Goal: Register for event/course

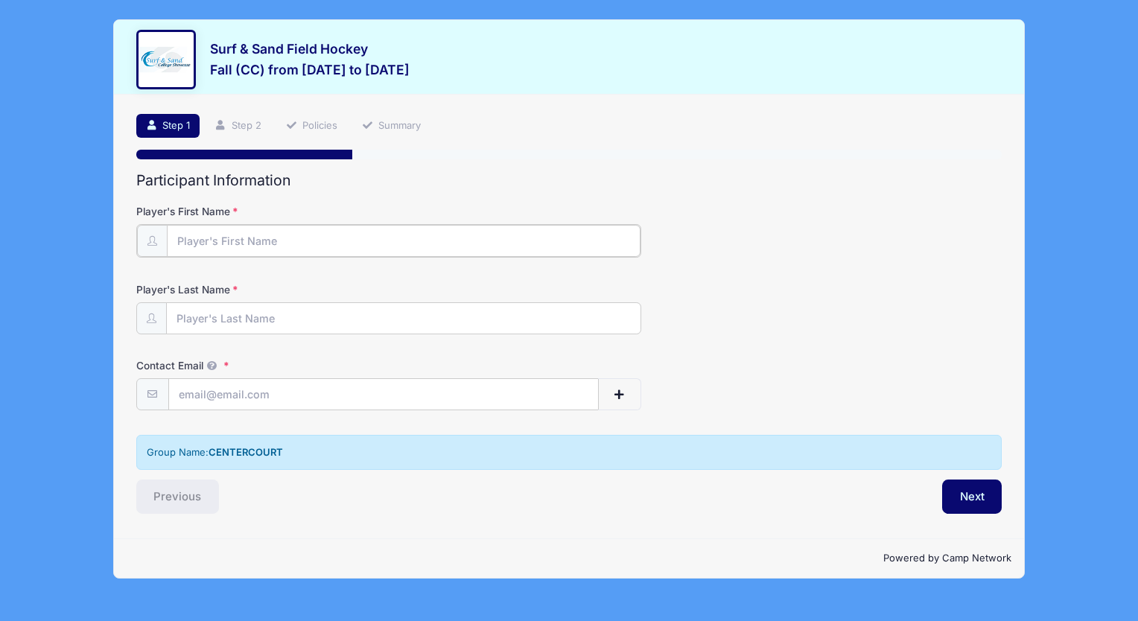
click at [252, 241] on input "Player's First Name" at bounding box center [404, 241] width 474 height 32
type input "Grace"
type input "[PERSON_NAME]"
type input "[EMAIL_ADDRESS][DOMAIN_NAME]"
click at [970, 495] on button "Next" at bounding box center [972, 495] width 60 height 34
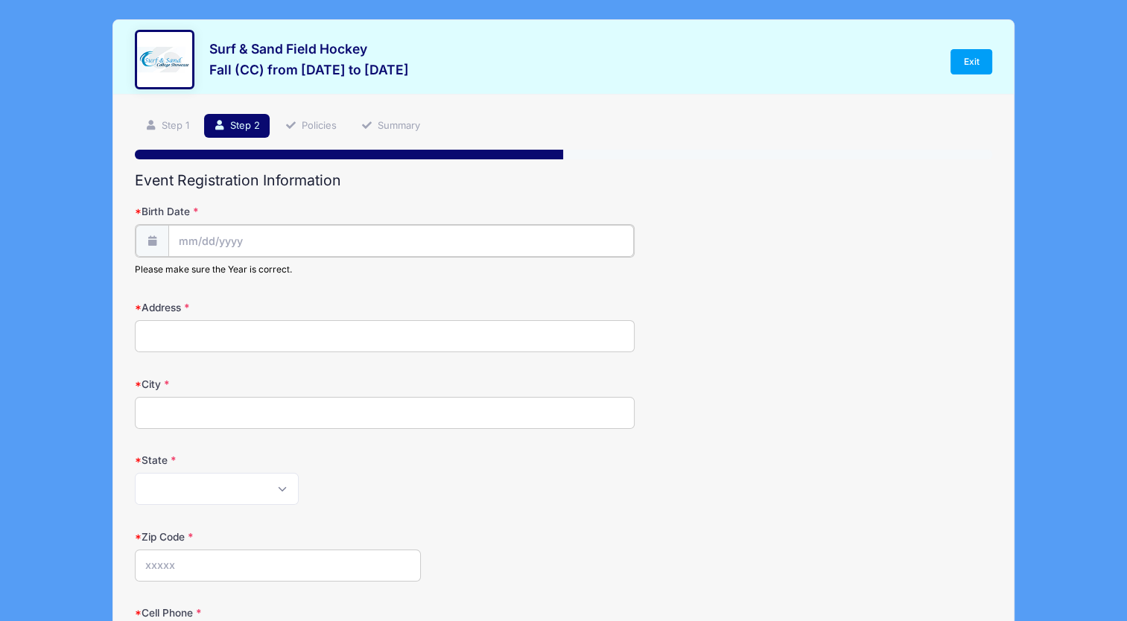
click at [311, 243] on input "Birth Date" at bounding box center [401, 241] width 466 height 32
click at [220, 282] on select "January February March April May June July August September October November De…" at bounding box center [245, 280] width 66 height 19
select select "4"
click at [212, 271] on select "January February March April May June July August September October November De…" at bounding box center [245, 280] width 66 height 19
click at [302, 279] on input "2025" at bounding box center [307, 280] width 48 height 22
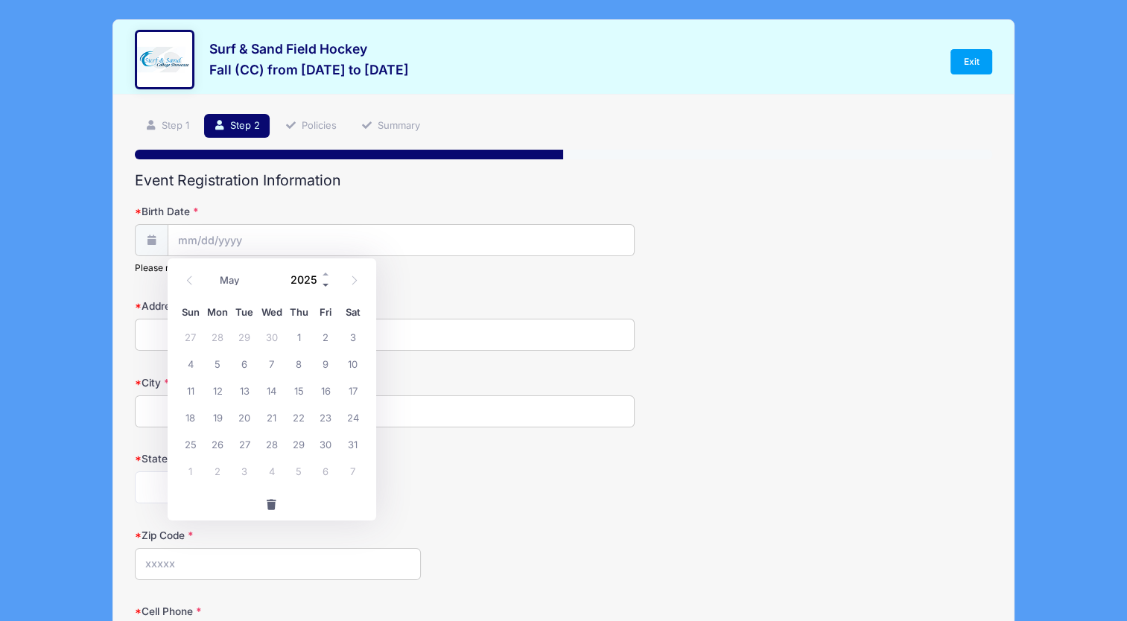
click at [325, 285] on span at bounding box center [326, 285] width 10 height 11
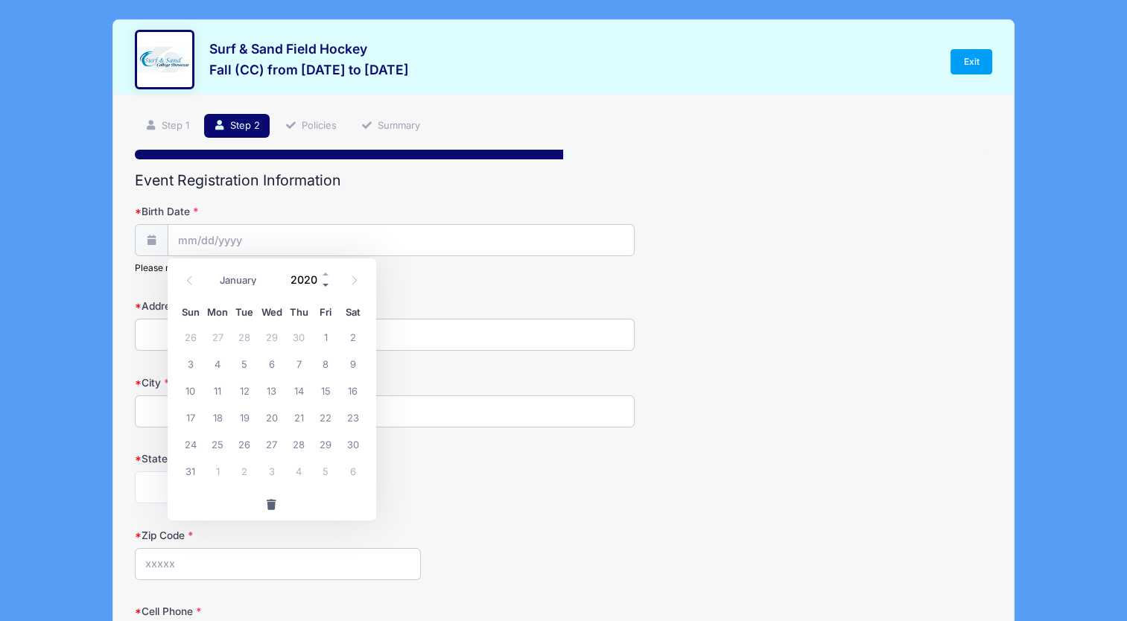
click at [325, 285] on span at bounding box center [326, 285] width 10 height 11
type input "2016"
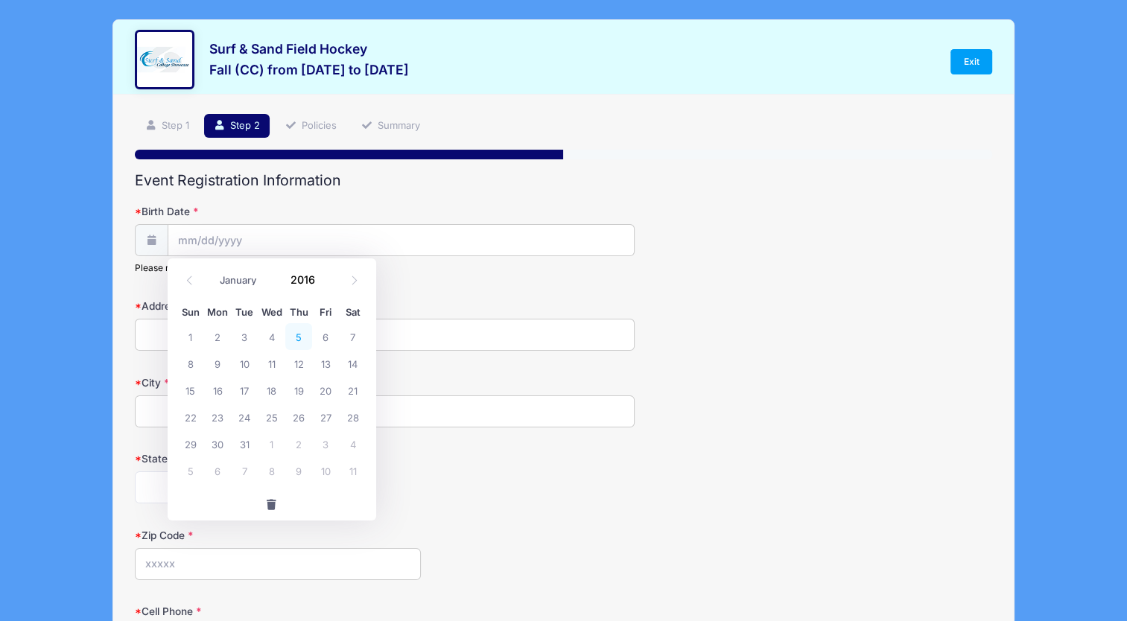
click at [303, 337] on span "5" at bounding box center [298, 336] width 27 height 27
type input "[DATE]"
click at [258, 343] on input "Address" at bounding box center [385, 335] width 500 height 32
type input "[STREET_ADDRESS][PERSON_NAME]"
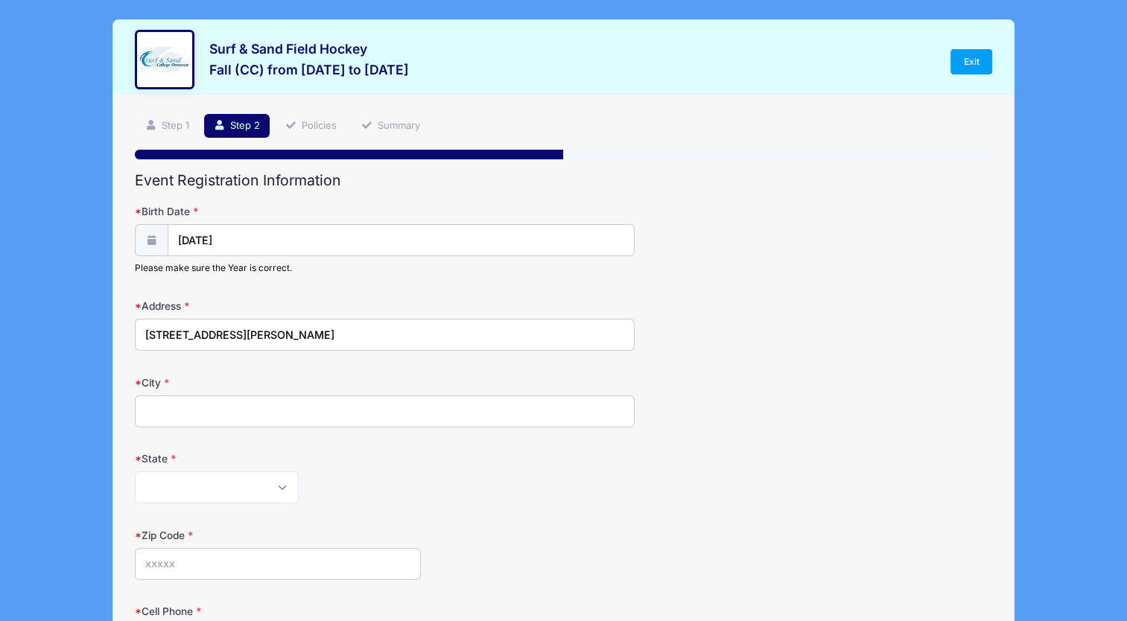
type input "A"
type input "Summit"
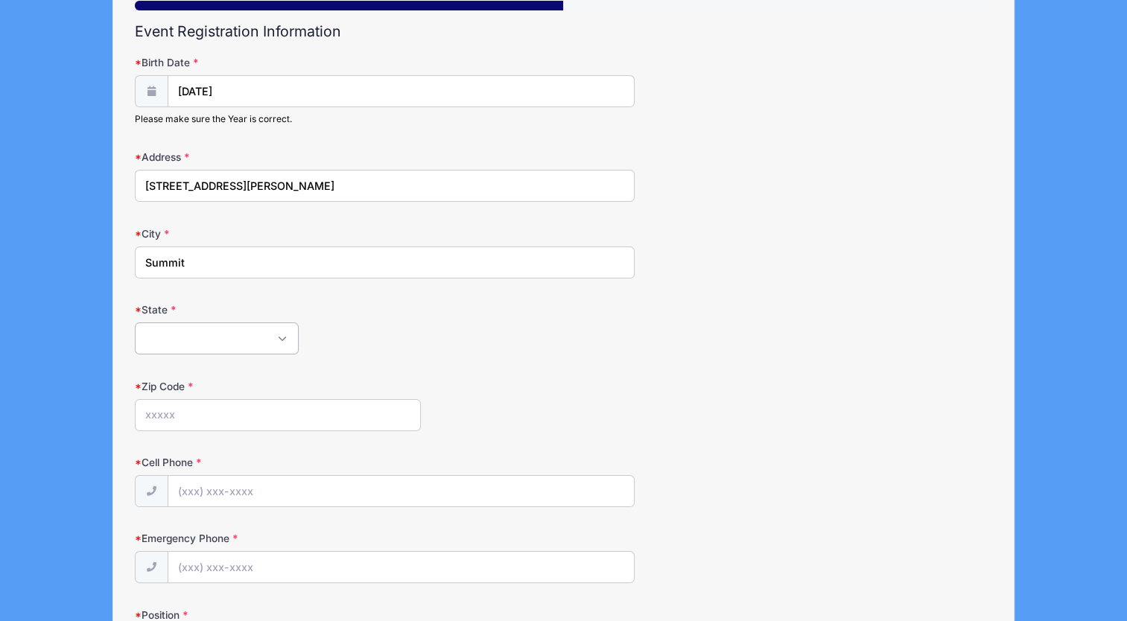
click at [241, 328] on select "[US_STATE] [US_STATE] [US_STATE] [US_STATE] [US_STATE] Armed Forces Africa Arme…" at bounding box center [217, 338] width 164 height 32
select select "NJ"
click at [135, 322] on select "[US_STATE] [US_STATE] [US_STATE] [US_STATE] [US_STATE] Armed Forces Africa Arme…" at bounding box center [217, 338] width 164 height 32
click at [212, 410] on input "Zip Code" at bounding box center [277, 415] width 285 height 32
type input "07901"
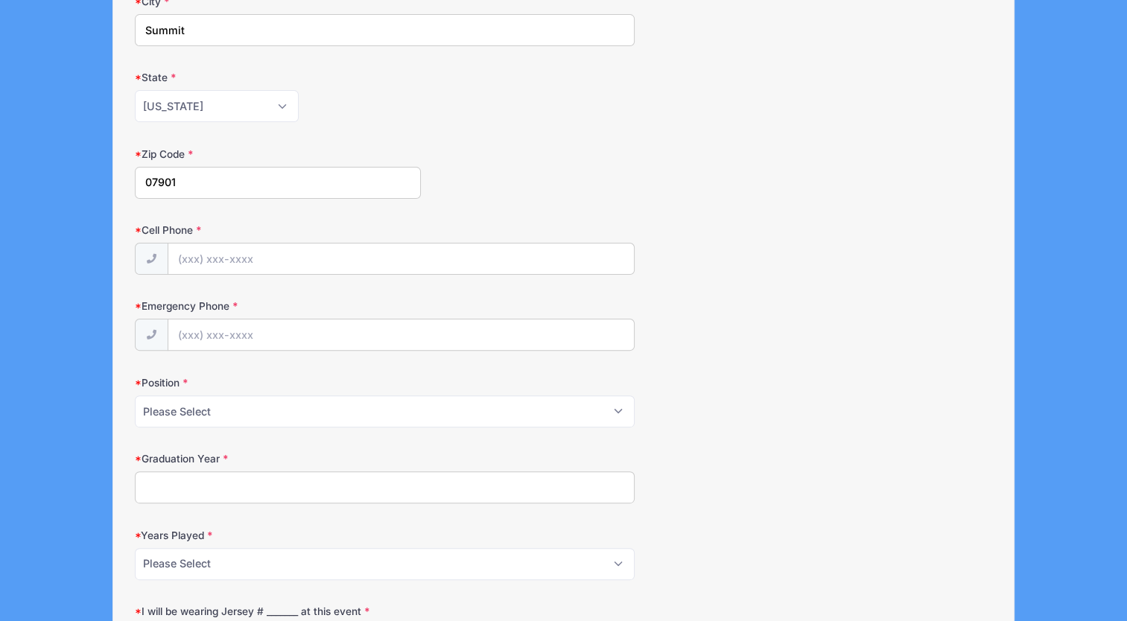
scroll to position [447, 0]
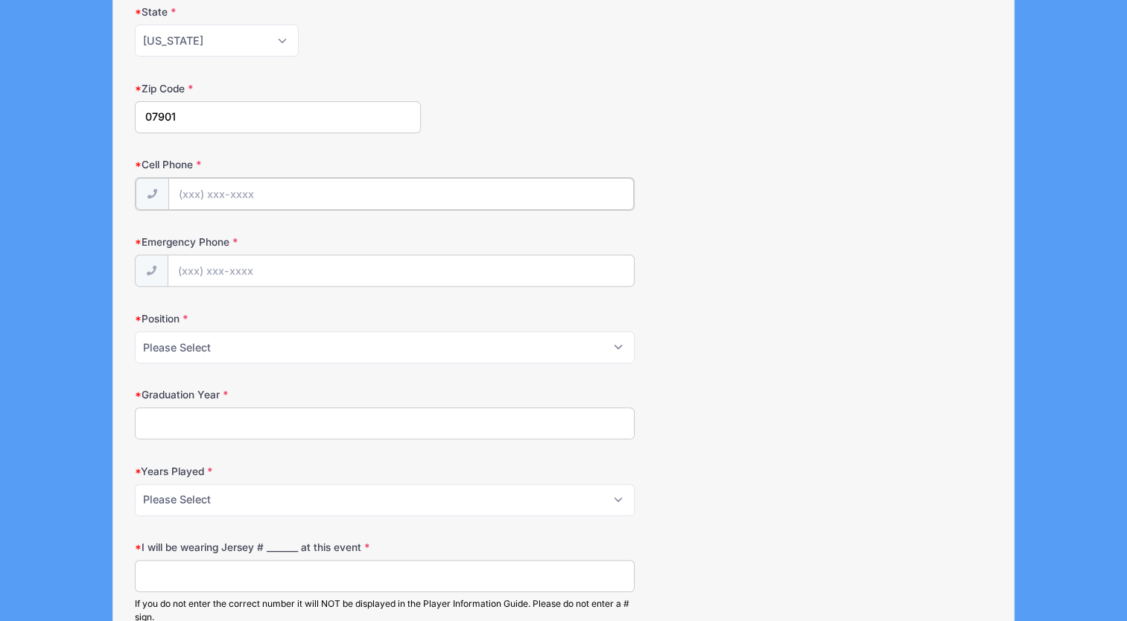
click at [204, 194] on input "Cell Phone" at bounding box center [401, 194] width 466 height 32
type input "[PHONE_NUMBER]"
click at [182, 336] on select "Please Select Forward Midfielder Fullback Goalie" at bounding box center [385, 346] width 500 height 32
select select "Midfielder"
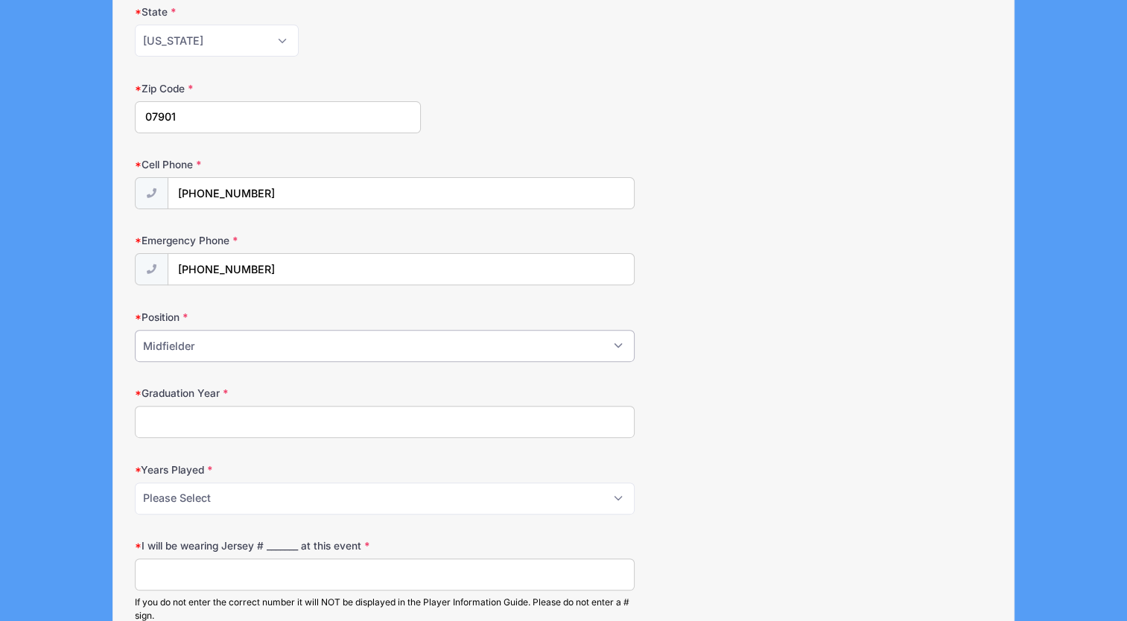
click at [135, 330] on select "Please Select Forward Midfielder Fullback Goalie" at bounding box center [385, 346] width 500 height 32
click at [218, 417] on input "Graduation Year" at bounding box center [385, 422] width 500 height 32
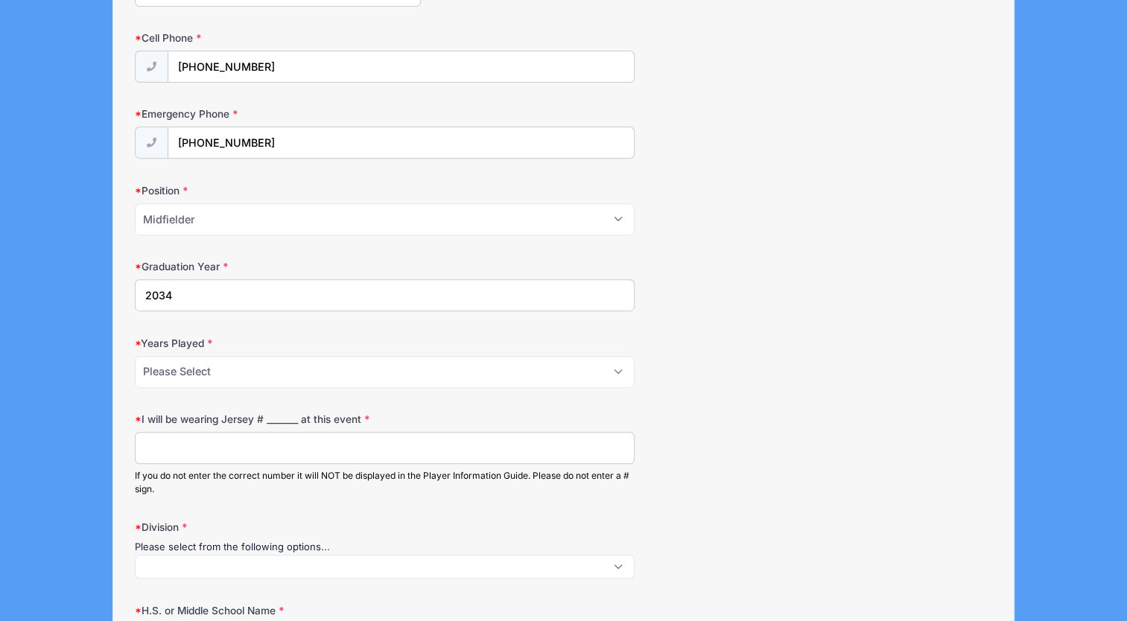
scroll to position [596, 0]
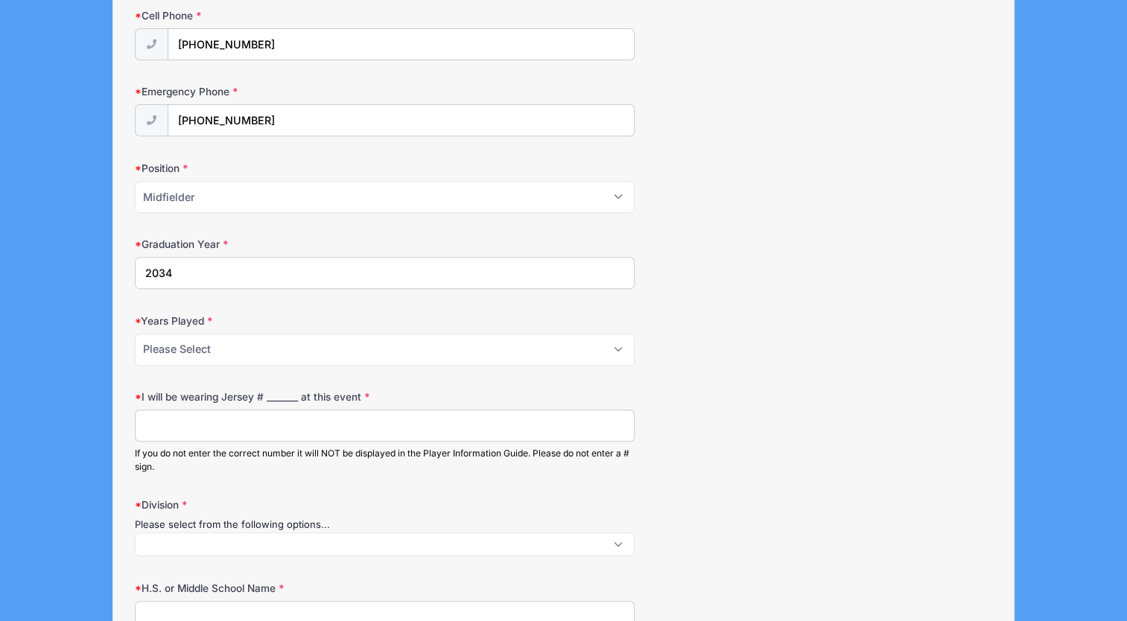
type input "2034"
click at [257, 352] on select "Please Select 1 2 3 4 5 6 7 8 9 10+" at bounding box center [385, 350] width 500 height 32
select select "3"
click at [135, 334] on select "Please Select 1 2 3 4 5 6 7 8 9 10+" at bounding box center [385, 350] width 500 height 32
click at [203, 427] on input "I will be wearing Jersey # _______ at this event" at bounding box center [385, 426] width 500 height 32
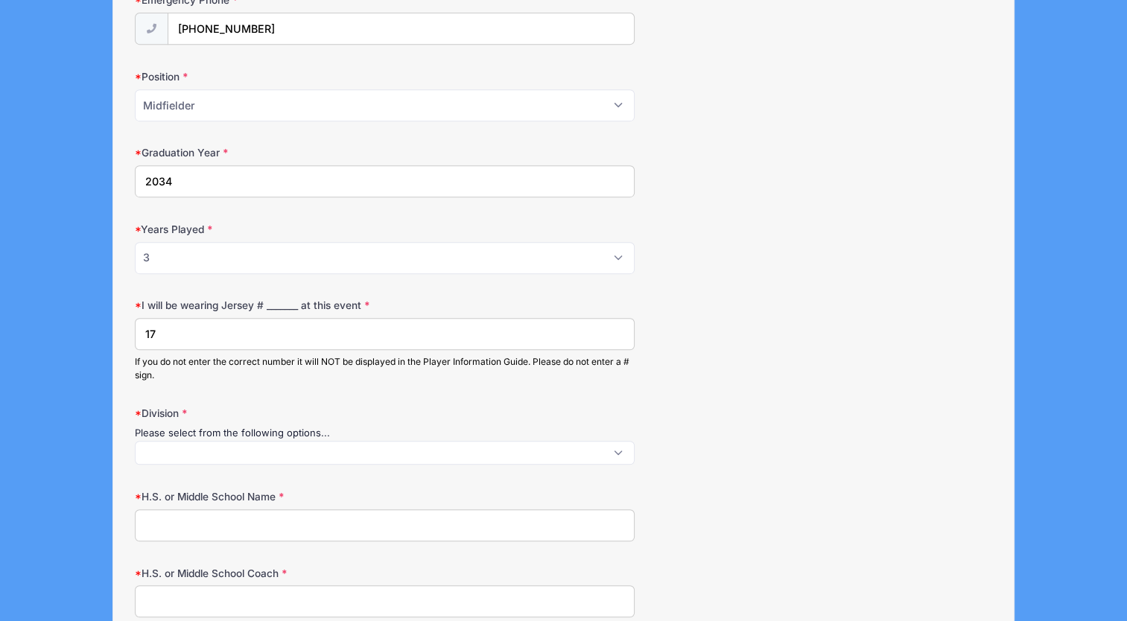
scroll to position [745, 0]
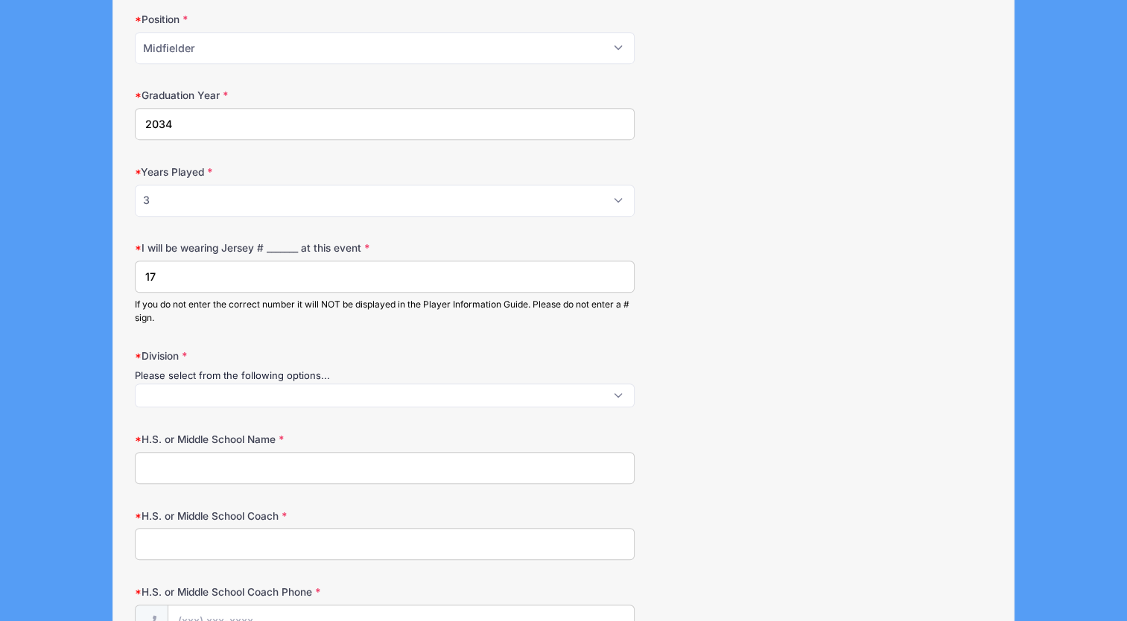
type input "17"
click at [241, 387] on span at bounding box center [385, 396] width 500 height 24
select select "U-10"
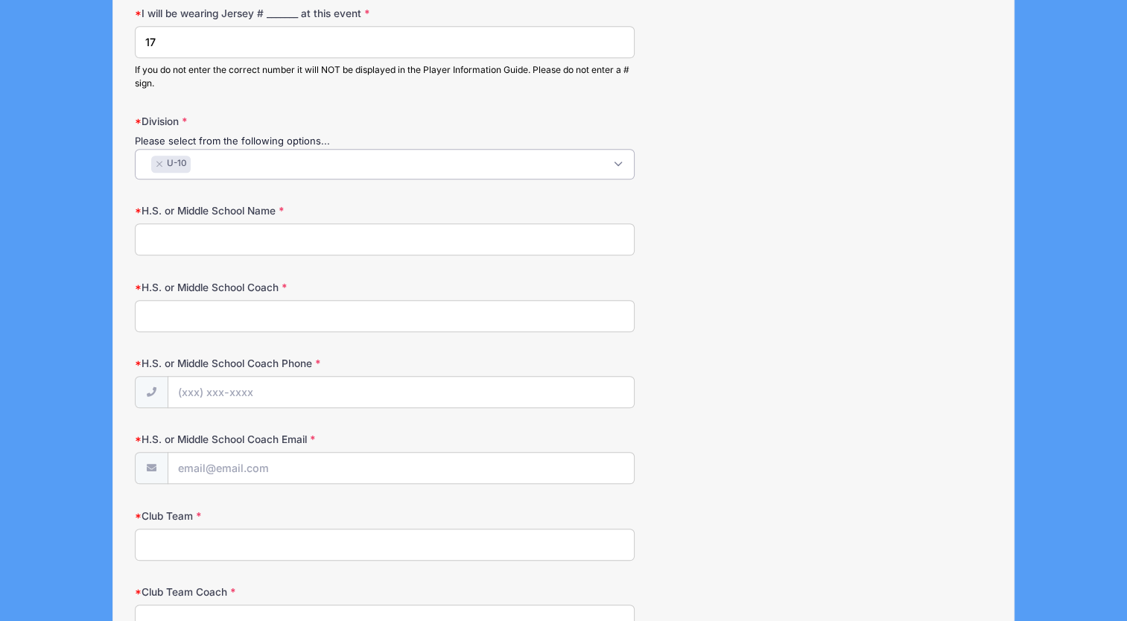
scroll to position [968, 0]
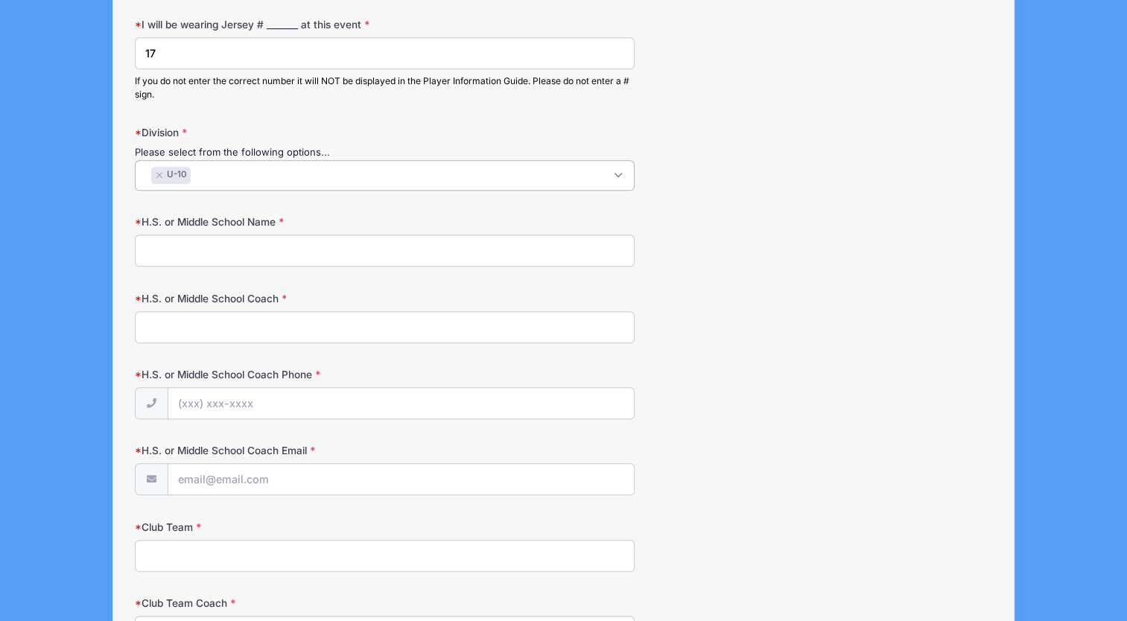
click at [275, 246] on input "H.S. or Middle School Name" at bounding box center [385, 251] width 500 height 32
type input "Summit"
click at [247, 328] on input "H.S. or Middle School Coach" at bounding box center [385, 327] width 500 height 32
paste input "[PERSON_NAME]"
type input "[PERSON_NAME]"
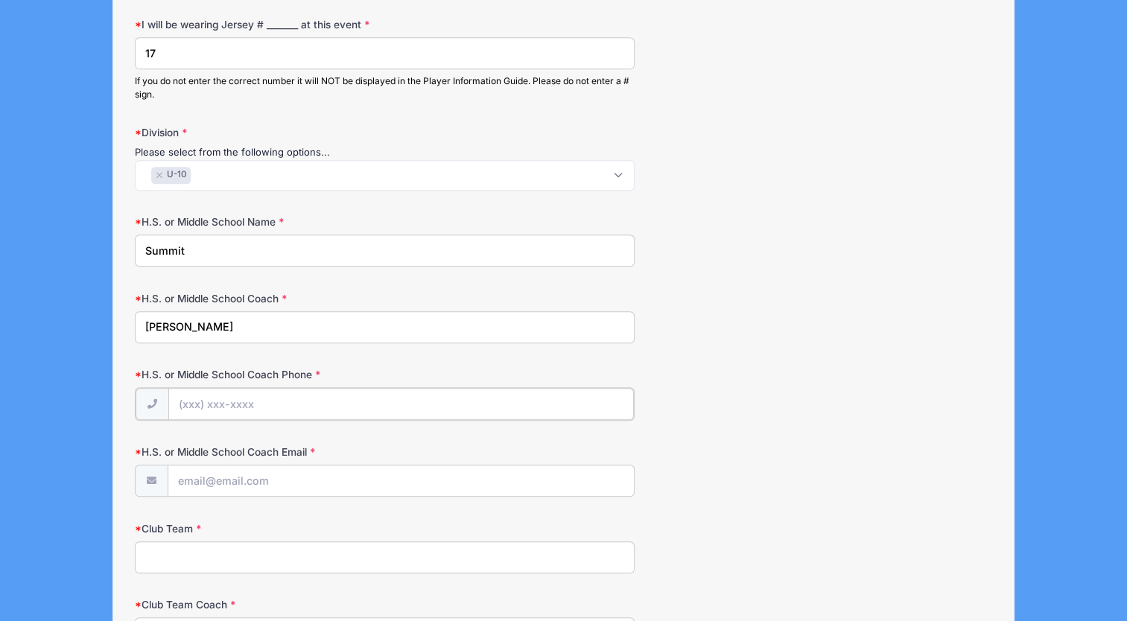
click at [256, 395] on input "H.S. or Middle School Coach Phone" at bounding box center [401, 404] width 466 height 32
type input "[PHONE_NUMBER]"
click at [254, 474] on input "H.S. or Middle School Coach Email" at bounding box center [401, 480] width 466 height 32
type input "[EMAIL_ADDRESS][DOMAIN_NAME]"
click at [252, 547] on input "Club Team" at bounding box center [385, 556] width 500 height 32
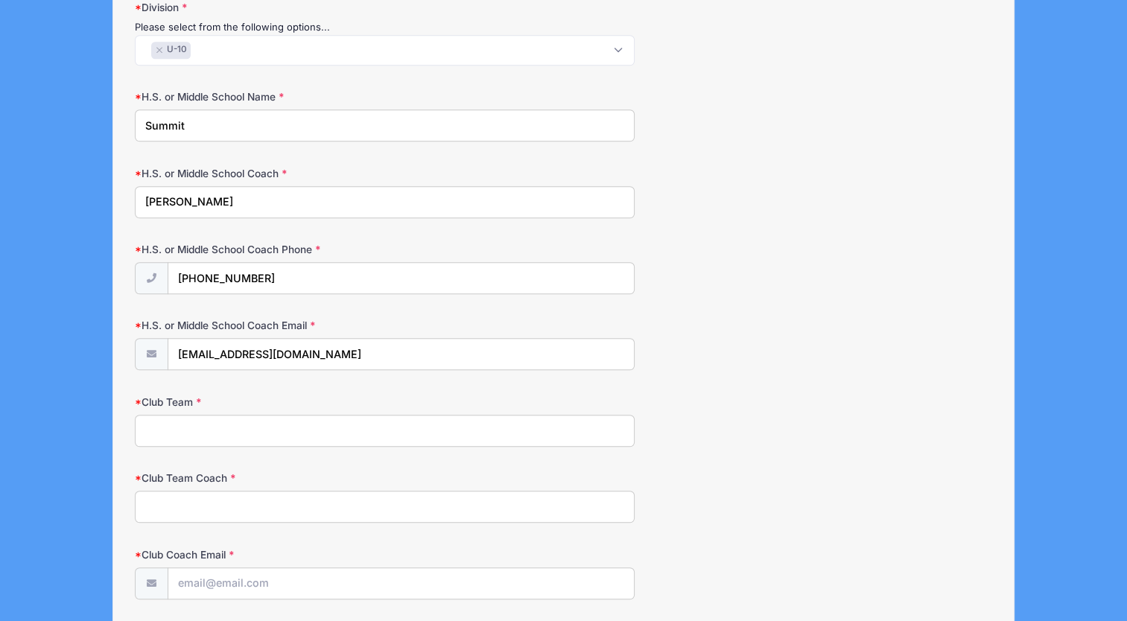
scroll to position [1117, 0]
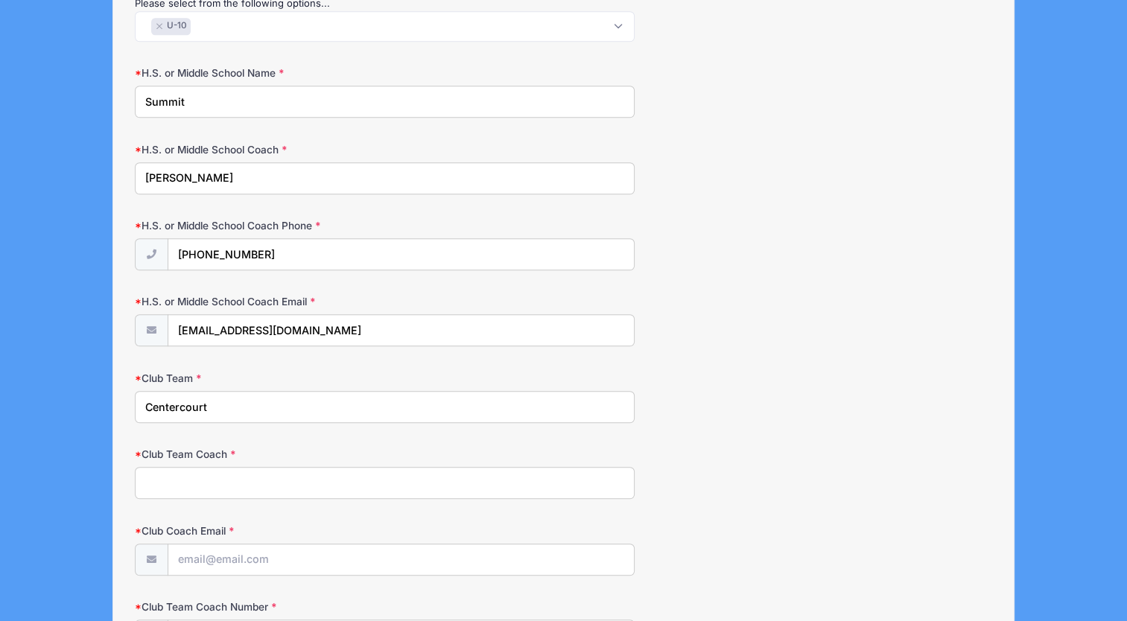
type input "Centercourt"
paste input "[PERSON_NAME]"
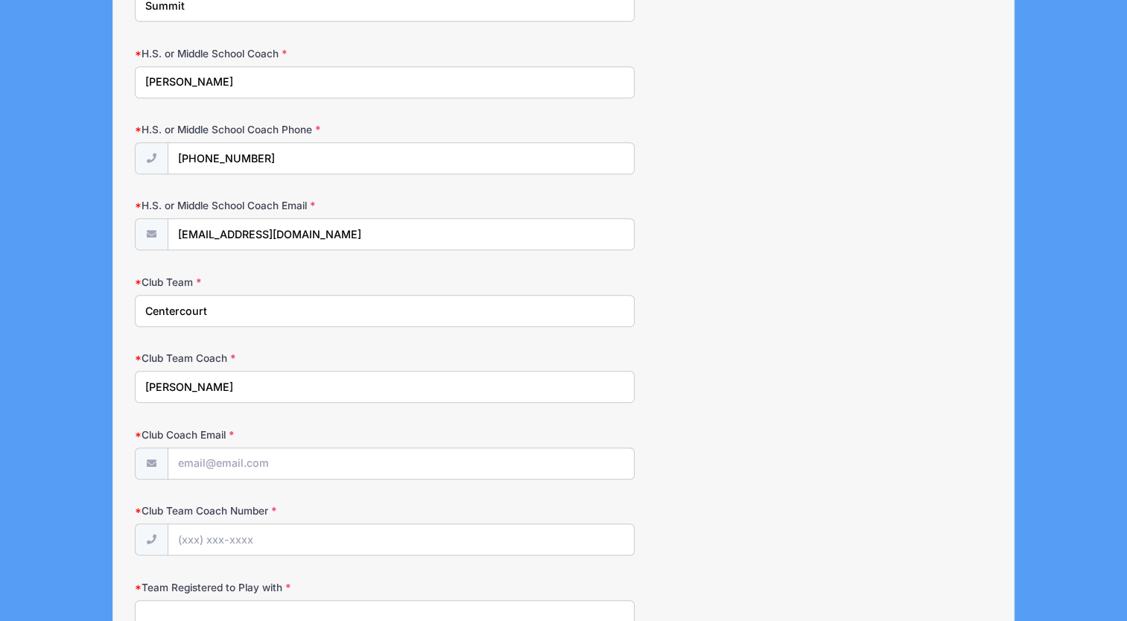
scroll to position [1266, 0]
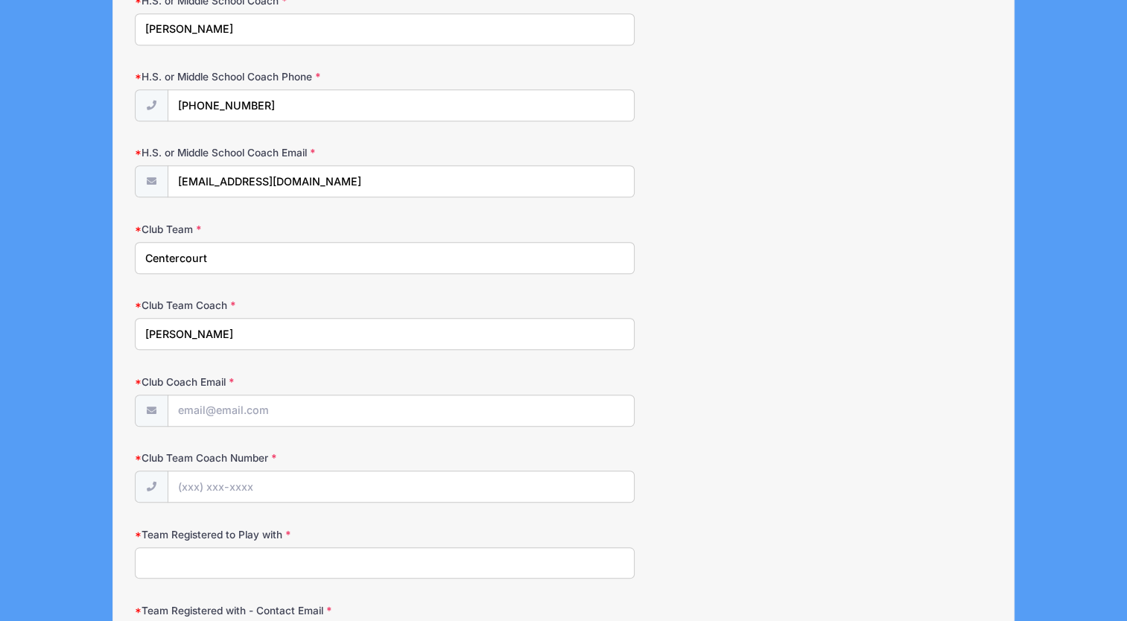
type input "[PERSON_NAME]"
click at [316, 407] on input "Club Coach Email" at bounding box center [401, 411] width 466 height 32
paste input "[EMAIL_ADDRESS][DOMAIN_NAME]"
type input "[EMAIL_ADDRESS][DOMAIN_NAME]"
click at [271, 480] on input "Club Team Coach Number" at bounding box center [401, 487] width 466 height 32
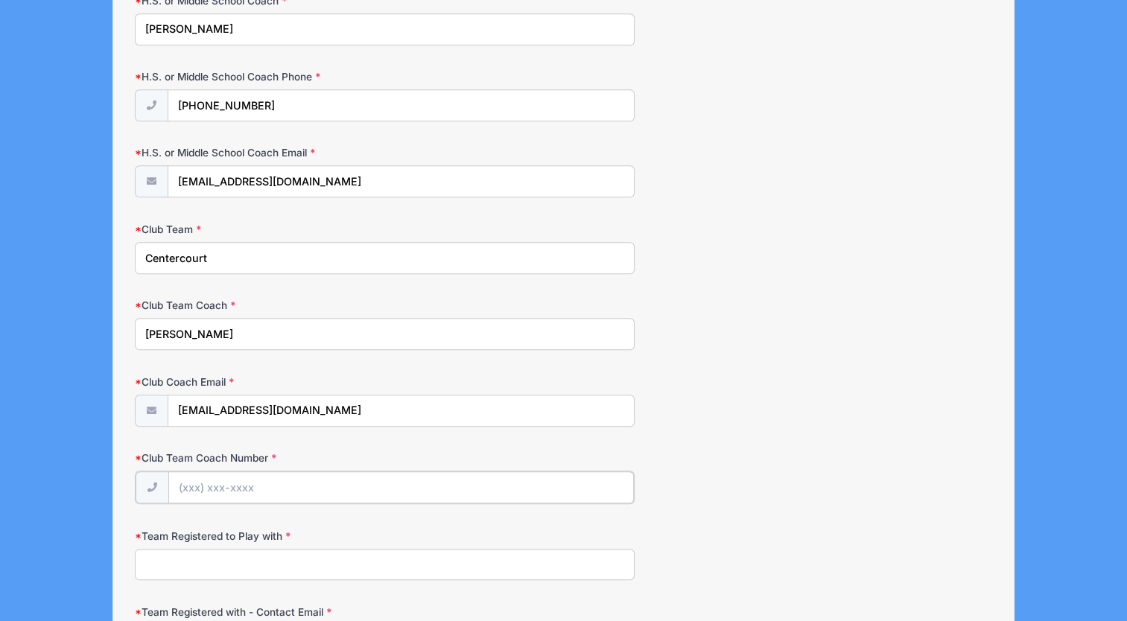
paste input "[PHONE_NUMBER]"
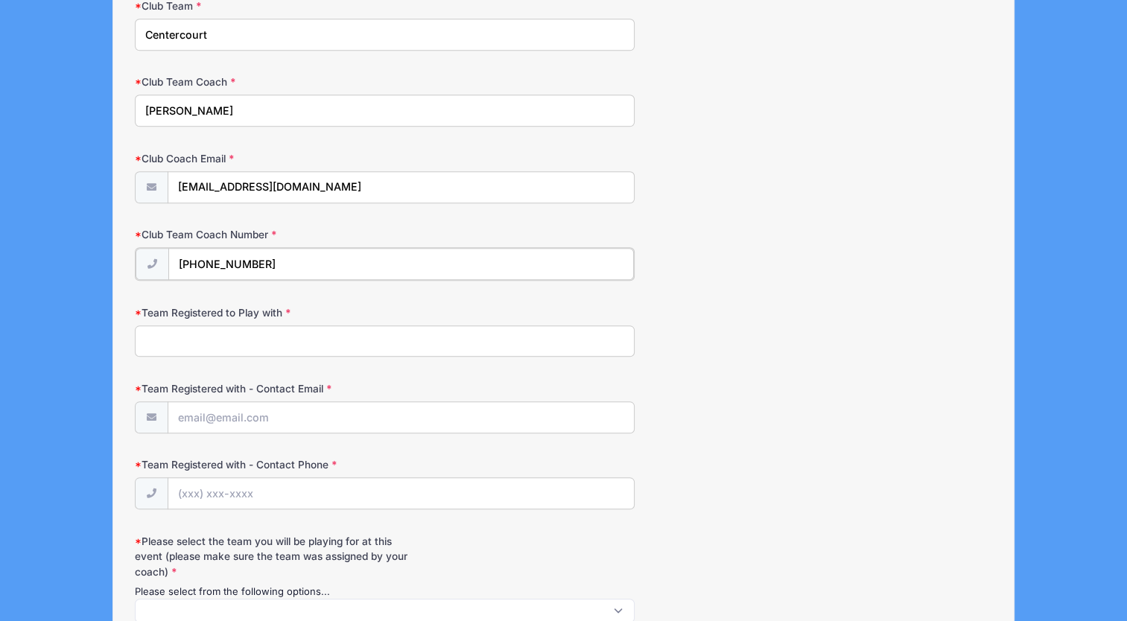
type input "[PHONE_NUMBER]"
click at [266, 331] on input "Team Registered to Play with" at bounding box center [385, 340] width 500 height 32
drag, startPoint x: 281, startPoint y: 336, endPoint x: 121, endPoint y: 337, distance: 160.1
paste input "FHC ENERGY"
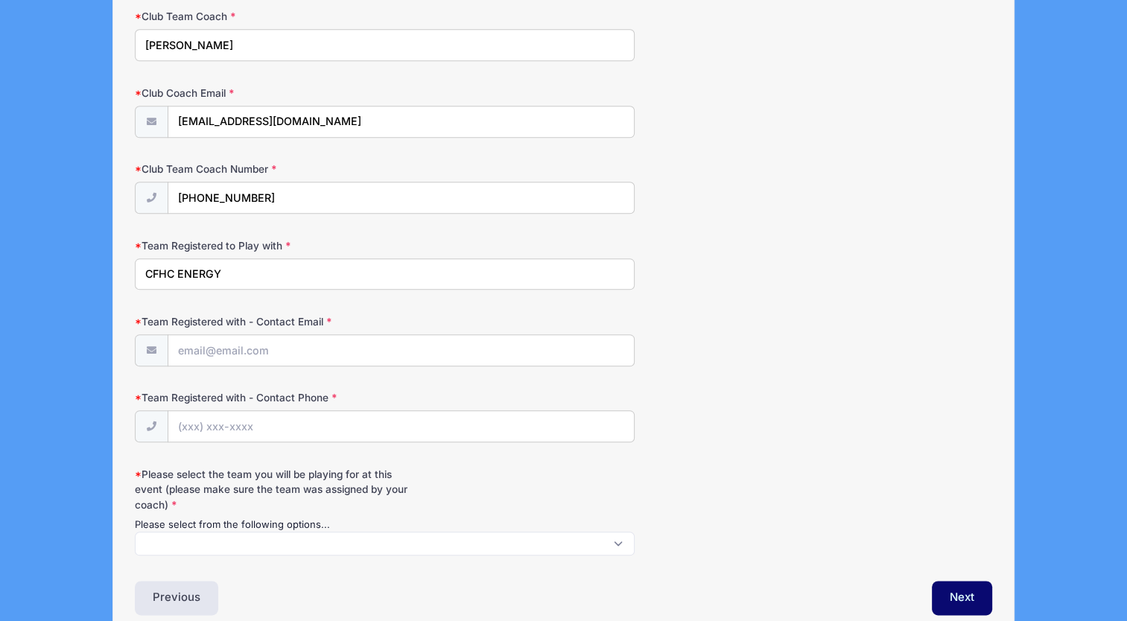
scroll to position [1564, 0]
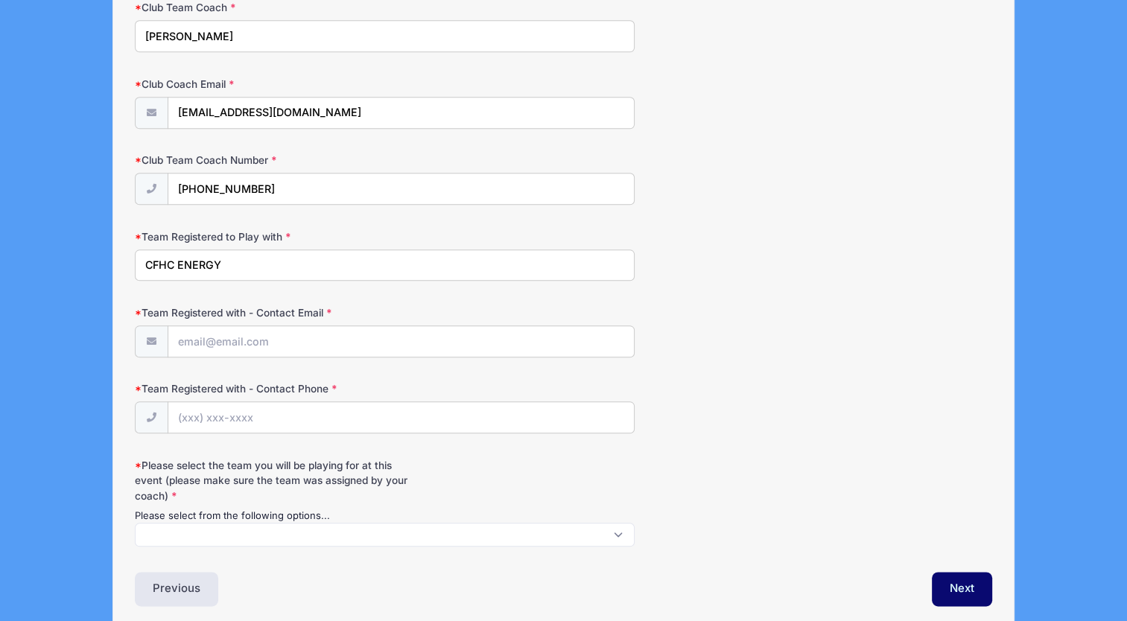
type input "CFHC ENERGY"
click at [374, 340] on input "Team Registered with - Contact Email" at bounding box center [401, 342] width 466 height 32
paste input "[EMAIL_ADDRESS][DOMAIN_NAME]"
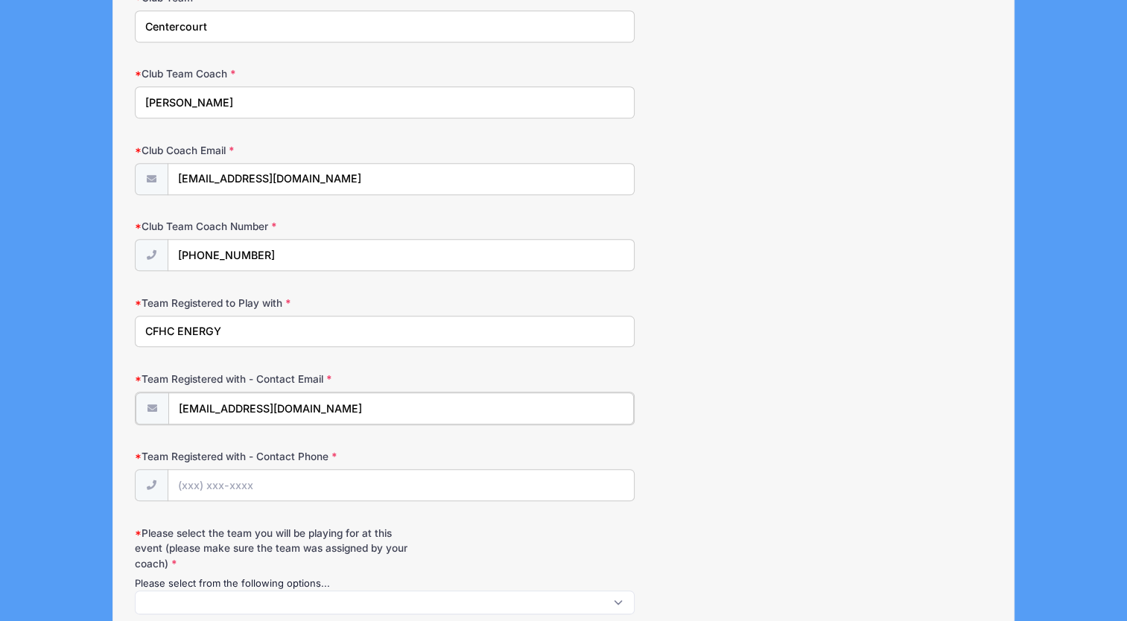
scroll to position [1490, 0]
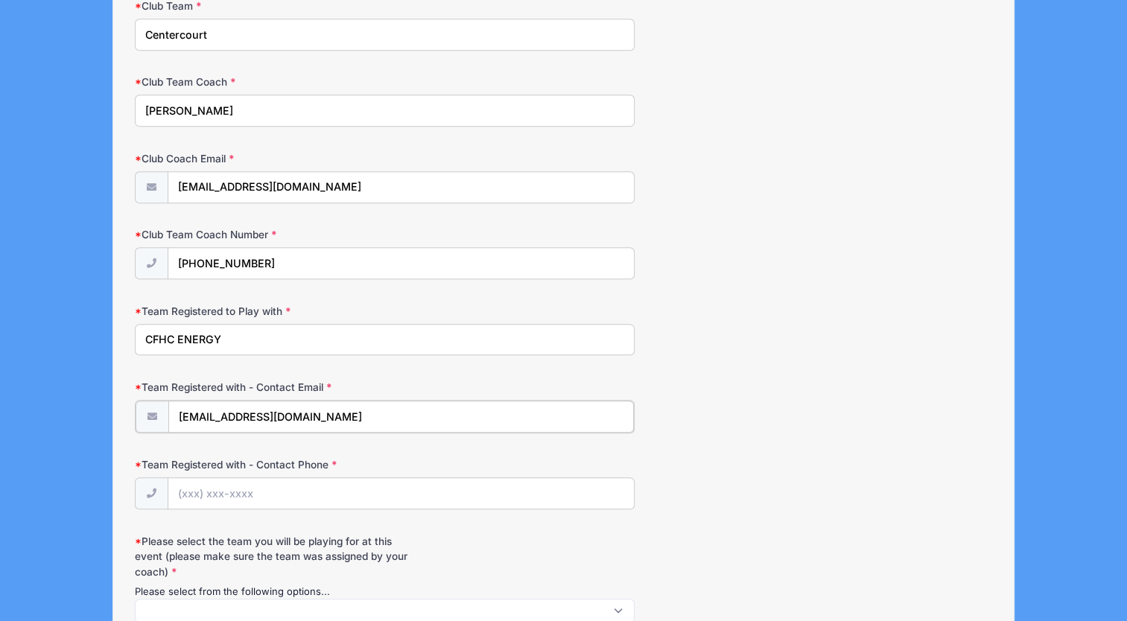
type input "[EMAIL_ADDRESS][DOMAIN_NAME]"
drag, startPoint x: 292, startPoint y: 258, endPoint x: 157, endPoint y: 256, distance: 134.8
click at [157, 256] on div "[PHONE_NUMBER]" at bounding box center [385, 264] width 500 height 34
click at [182, 487] on input "Team Registered with - Contact Phone" at bounding box center [401, 493] width 466 height 32
paste input "[PHONE_NUMBER]"
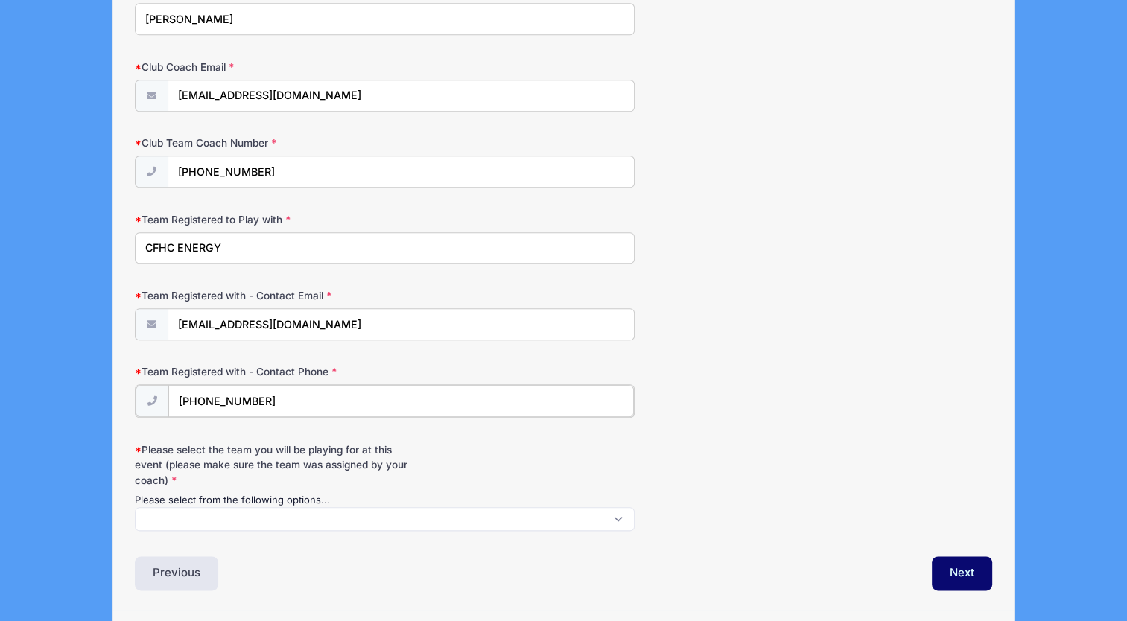
scroll to position [1621, 0]
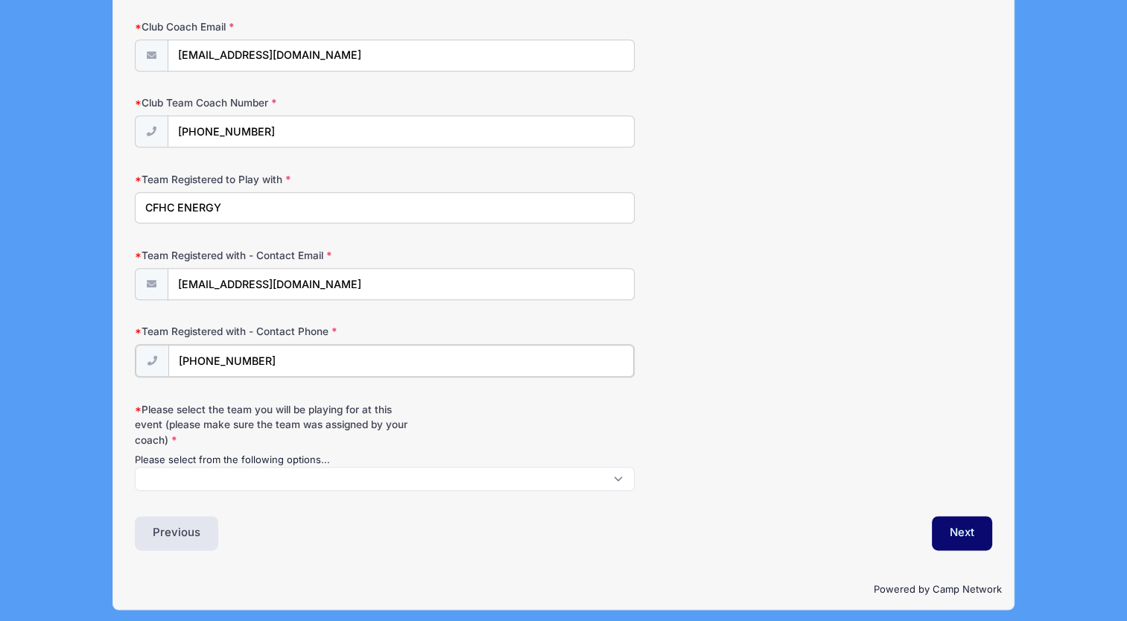
type input "[PHONE_NUMBER]"
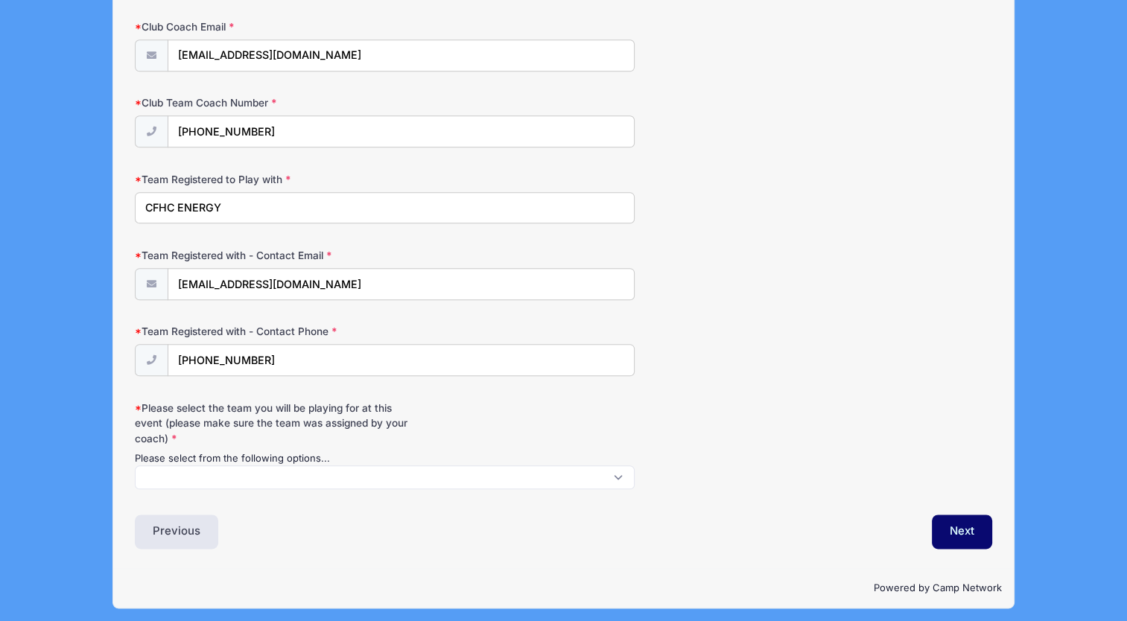
scroll to position [1620, 0]
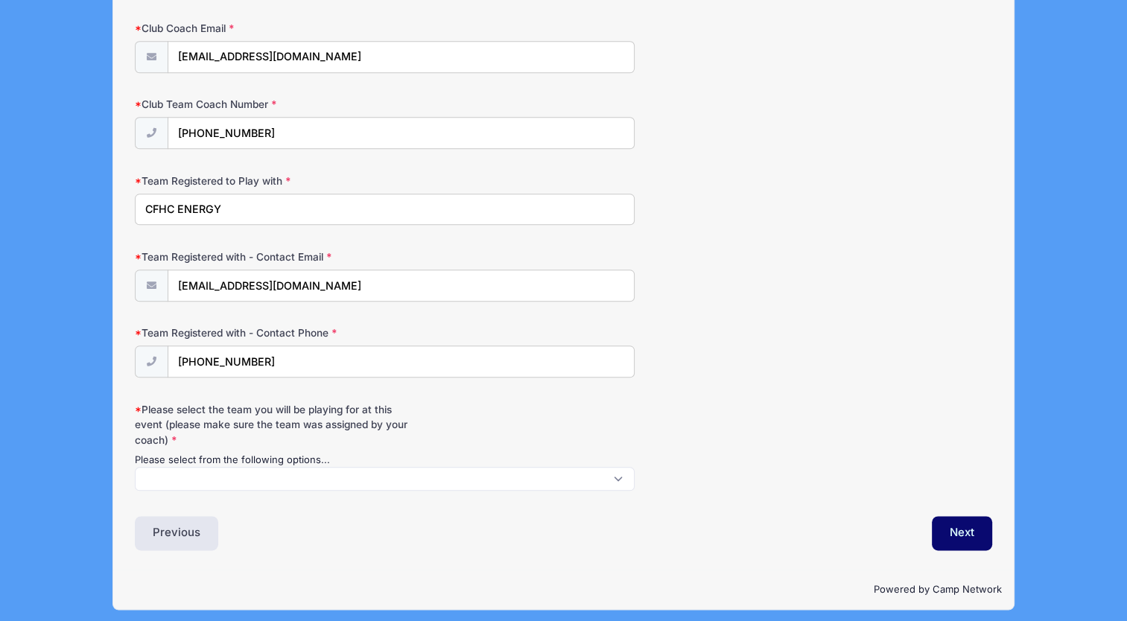
click at [221, 474] on span at bounding box center [385, 479] width 500 height 24
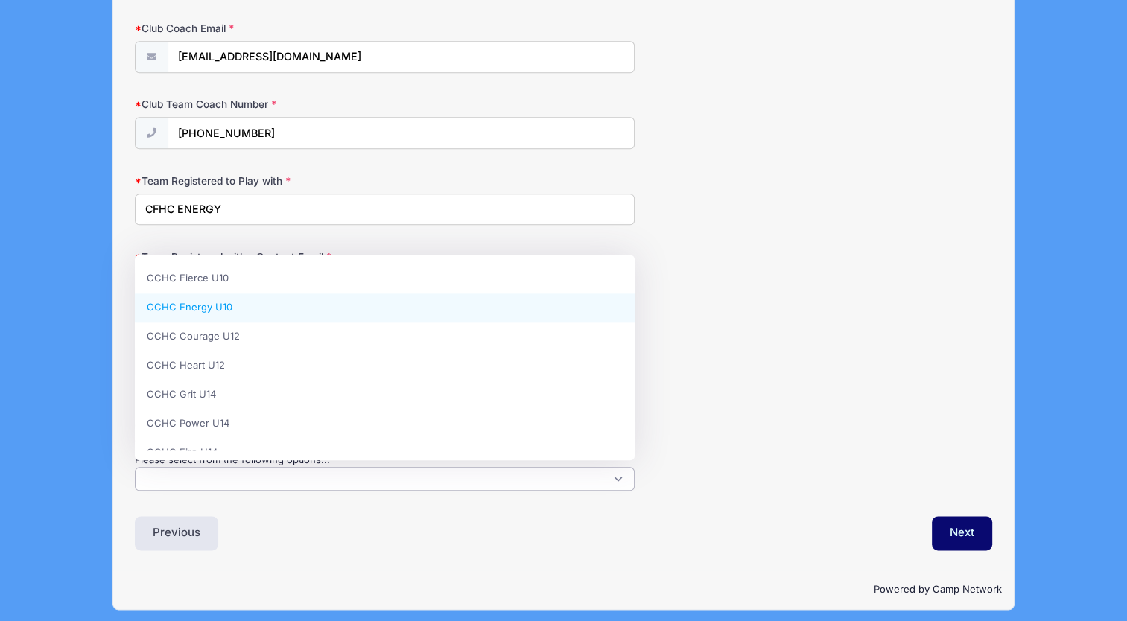
select select "CCHC Energy U10"
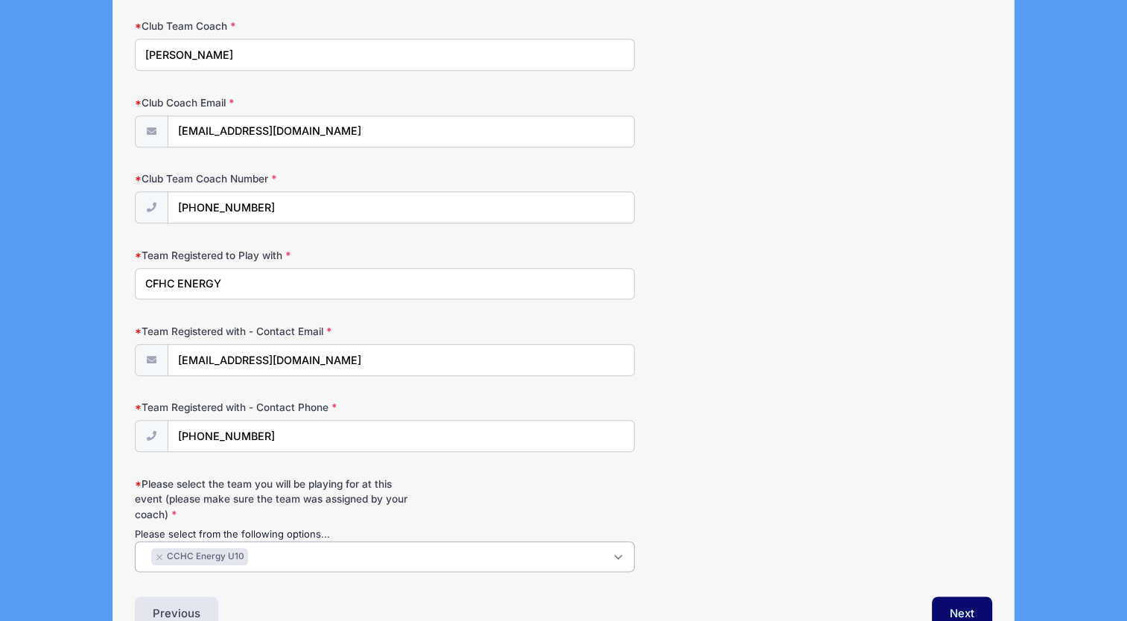
scroll to position [1620, 0]
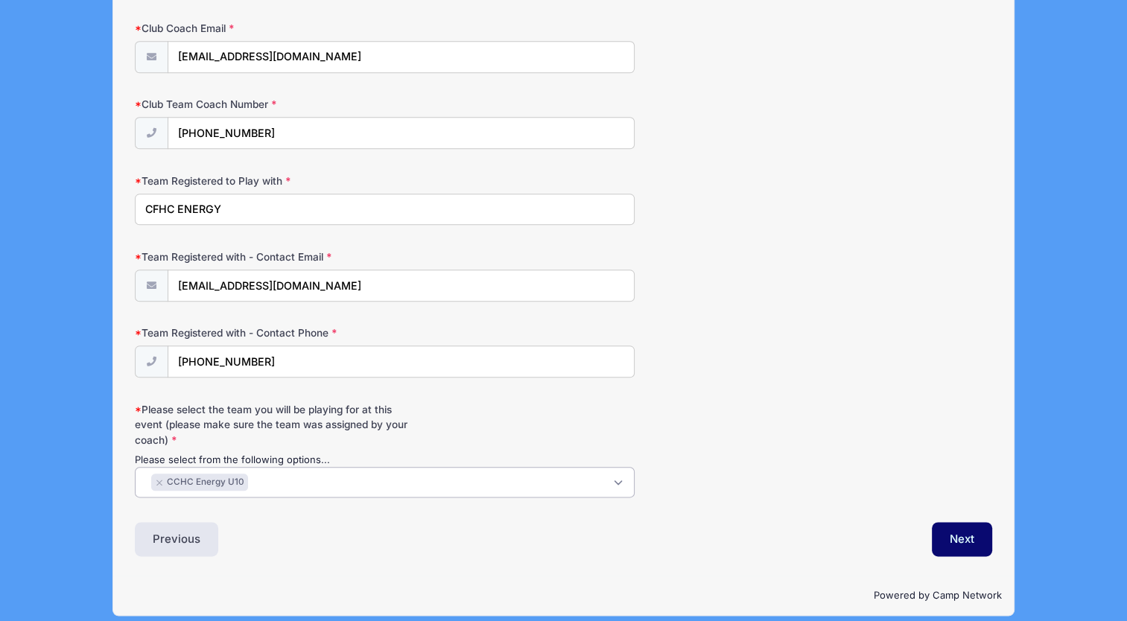
click at [614, 477] on span "× CCHC Energy U10" at bounding box center [385, 482] width 500 height 31
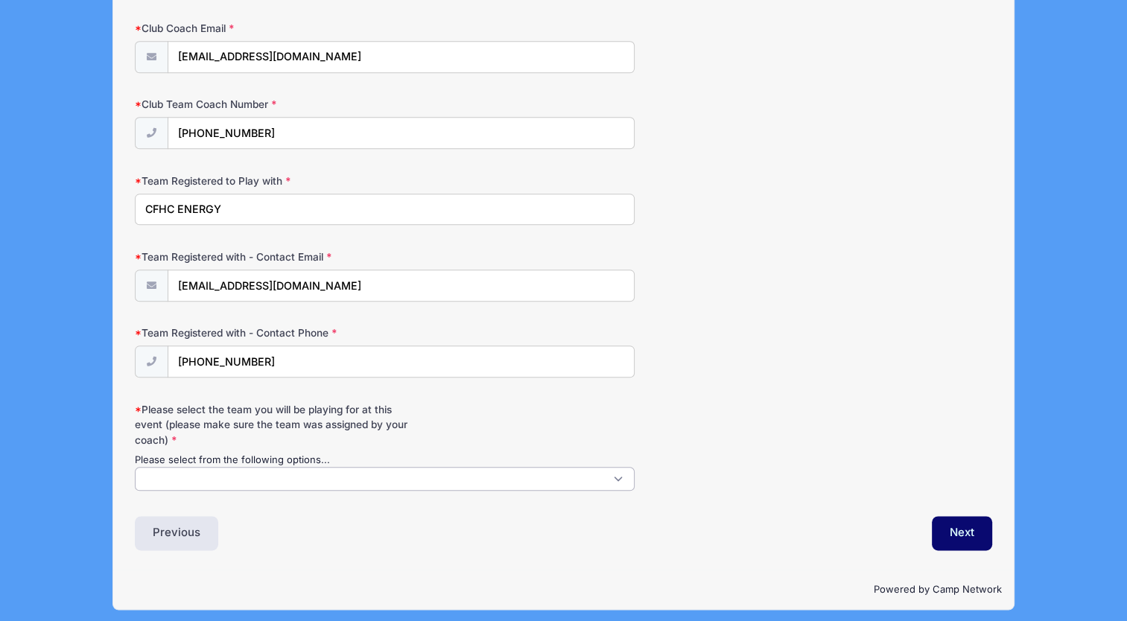
click at [282, 469] on span at bounding box center [385, 479] width 500 height 24
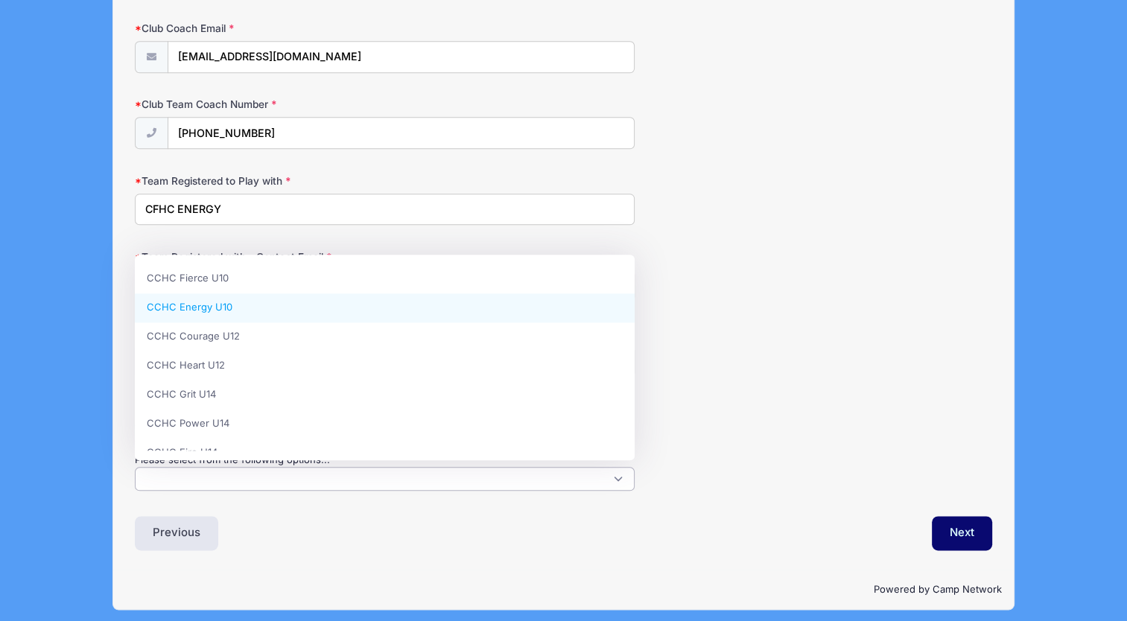
select select "CCHC Energy U10"
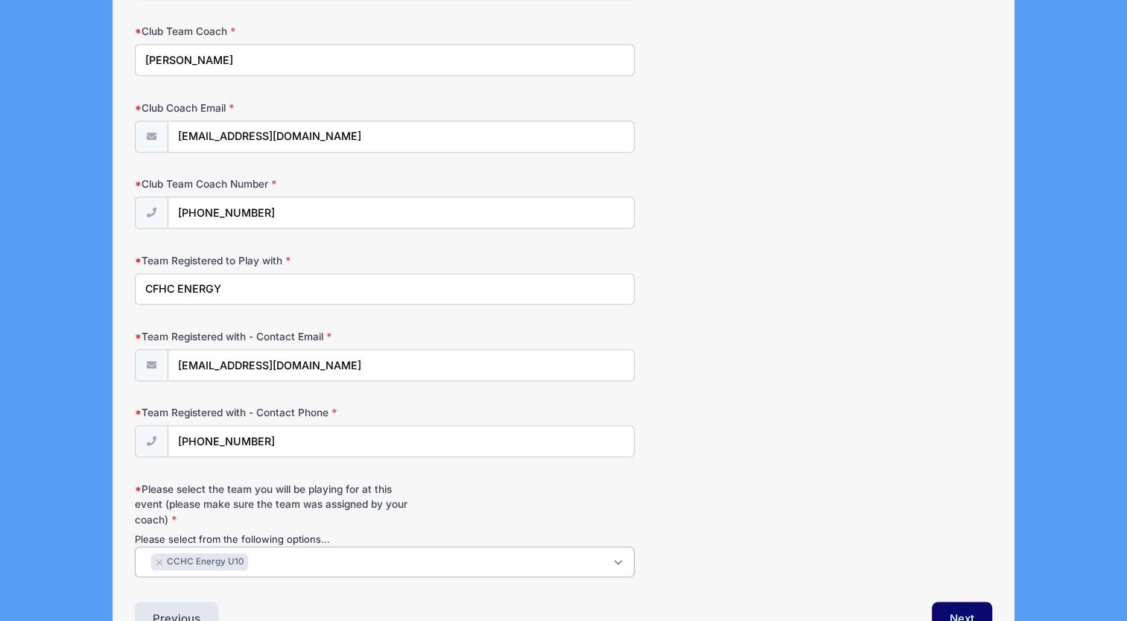
scroll to position [1626, 0]
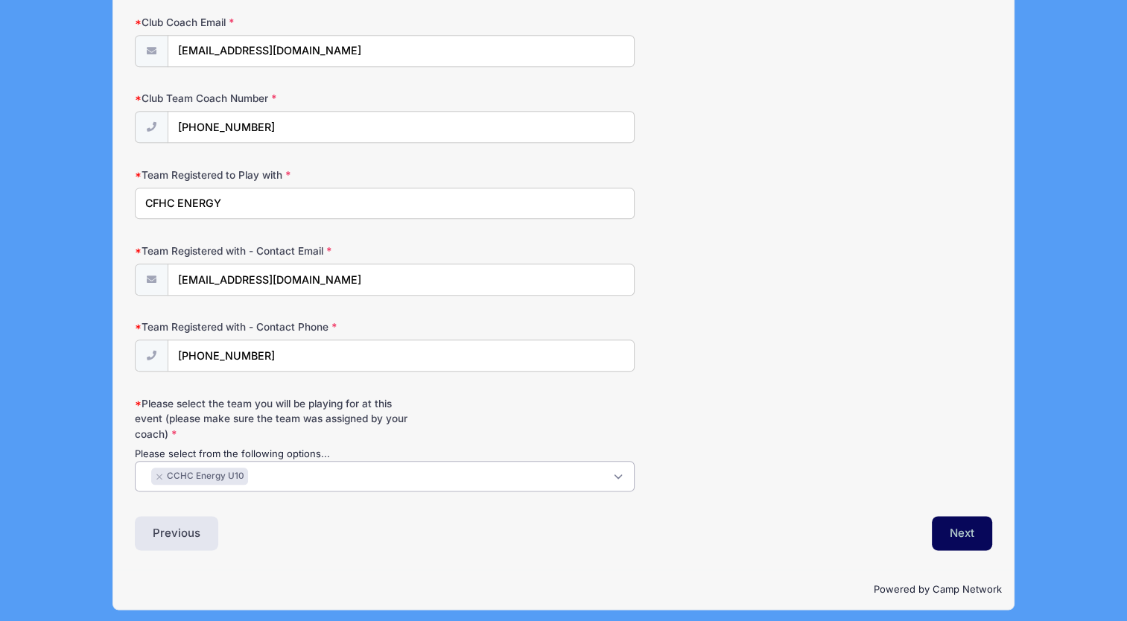
click at [967, 533] on button "Next" at bounding box center [962, 533] width 60 height 34
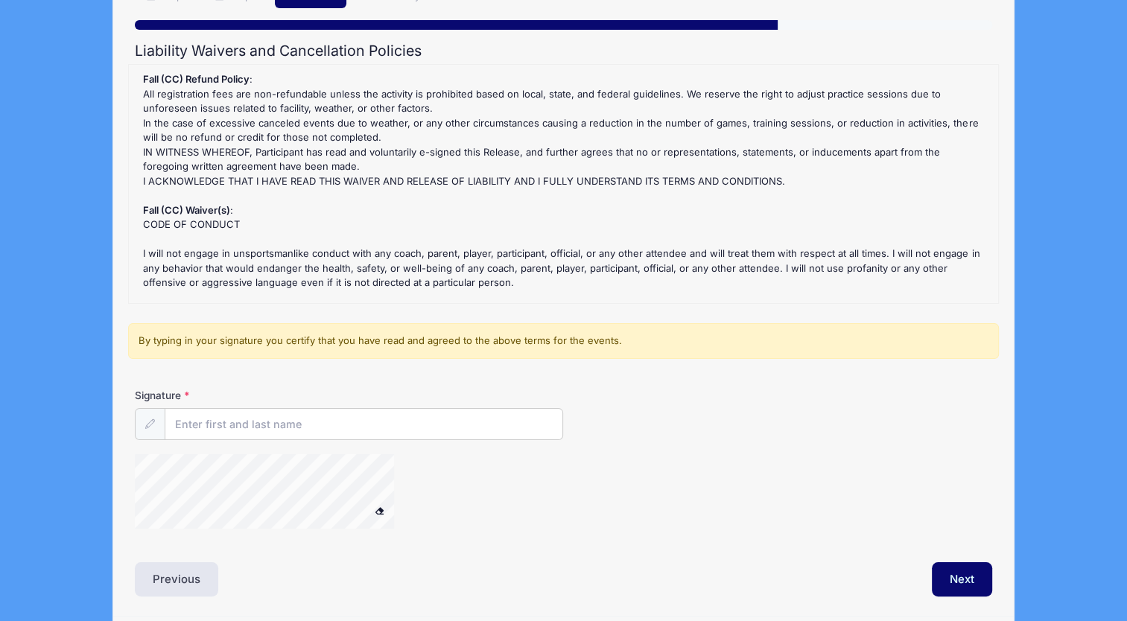
scroll to position [182, 0]
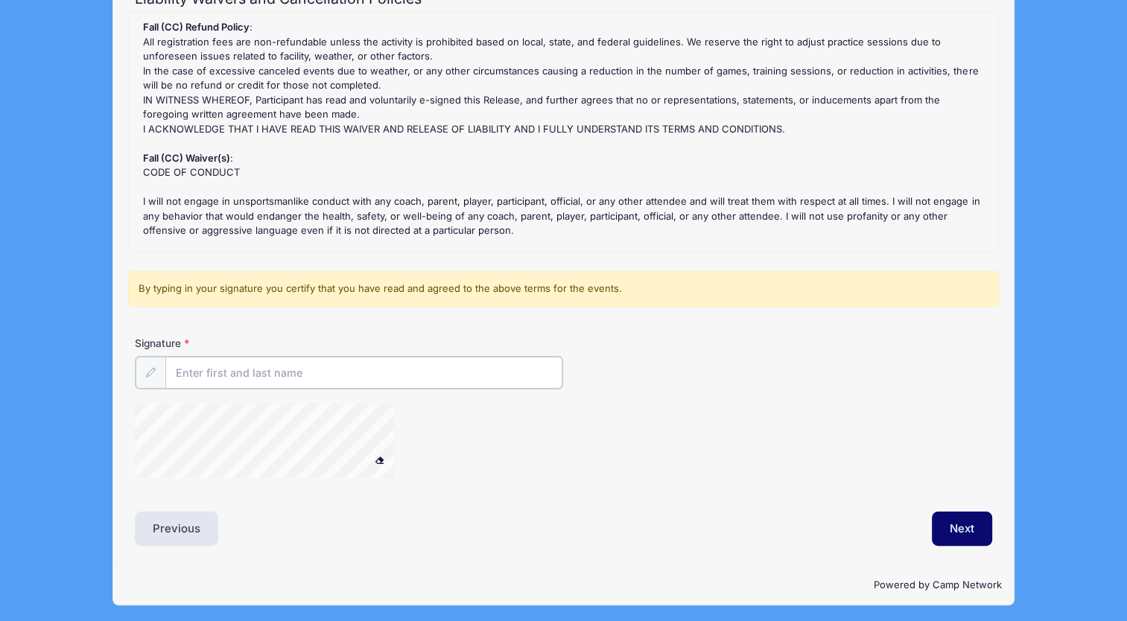
click at [243, 371] on input "Signature" at bounding box center [363, 373] width 397 height 32
type input "[PERSON_NAME]"
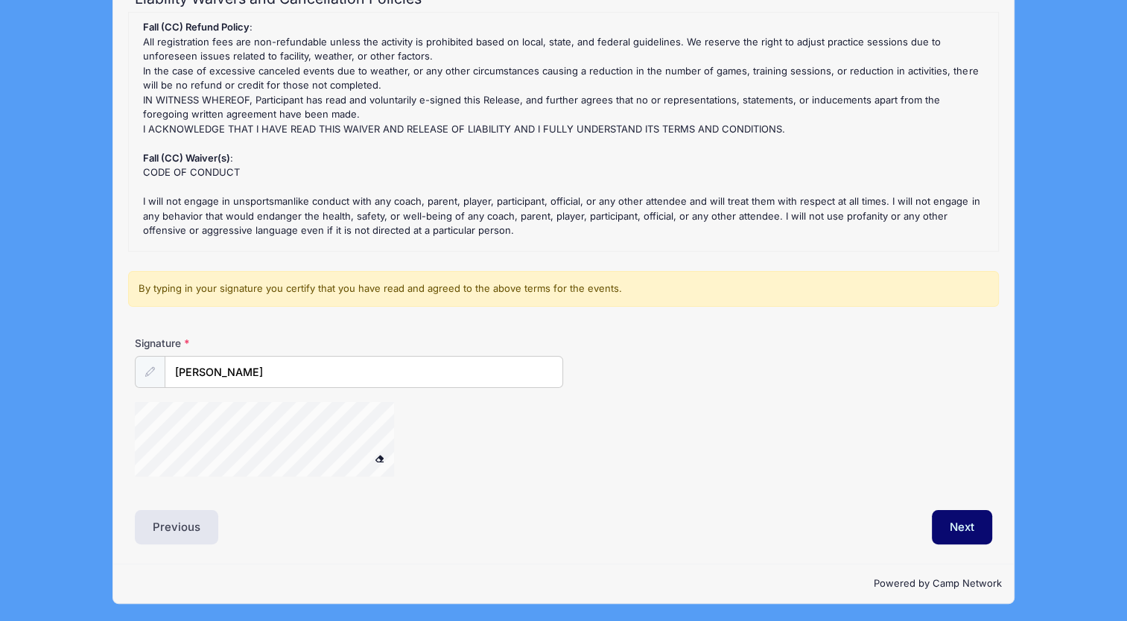
click at [740, 408] on div at bounding box center [563, 441] width 856 height 79
click at [970, 529] on button "Next" at bounding box center [962, 527] width 60 height 34
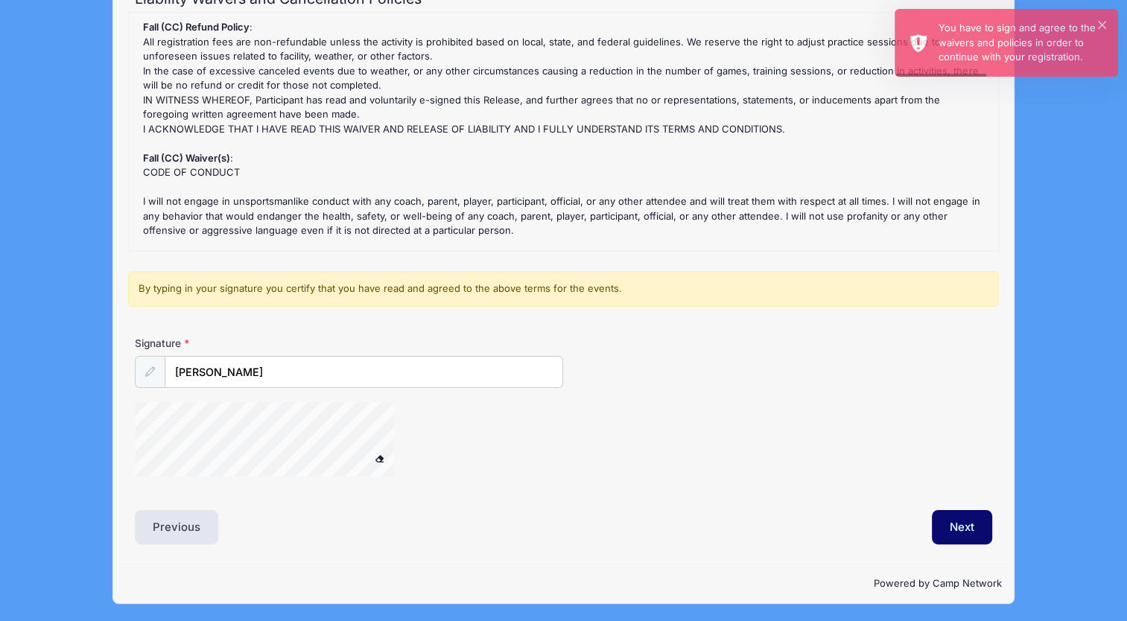
click at [413, 450] on div at bounding box center [284, 441] width 298 height 79
click at [963, 519] on button "Next" at bounding box center [962, 527] width 60 height 34
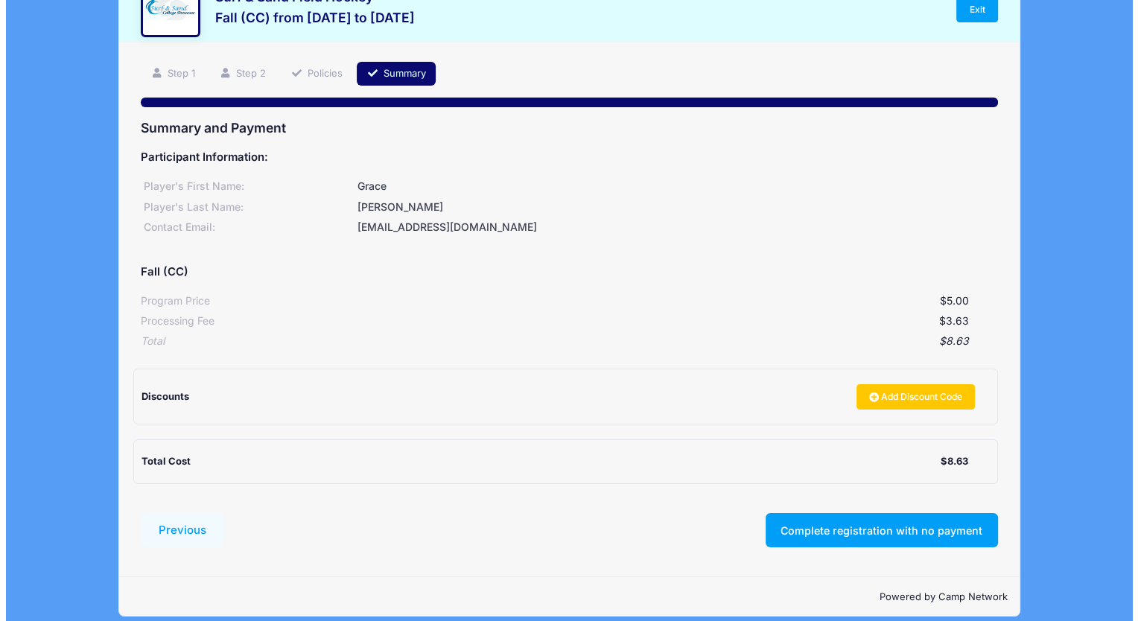
scroll to position [66, 0]
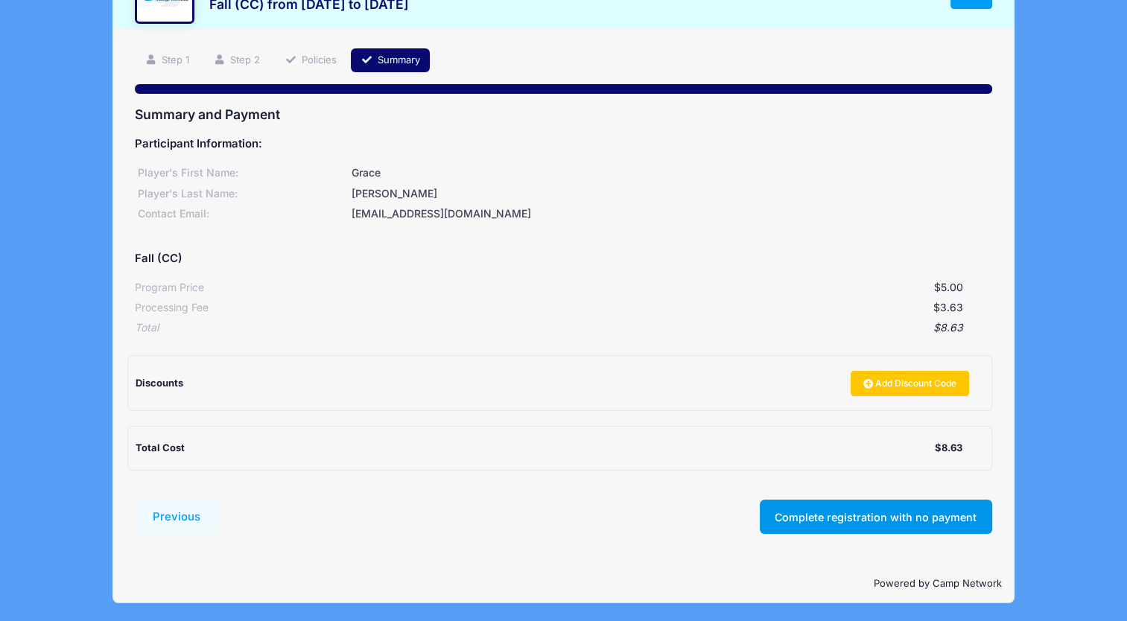
click at [890, 516] on button "Complete registration with no payment" at bounding box center [876, 517] width 232 height 34
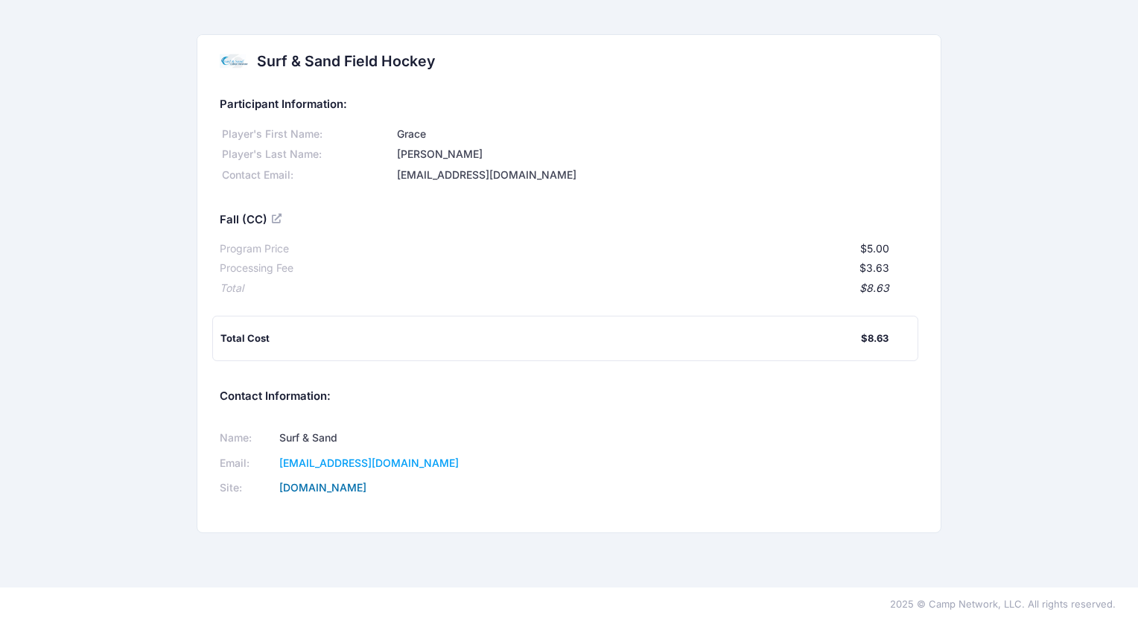
click at [366, 489] on link "www.surfandsandfieldhockey.com" at bounding box center [322, 487] width 87 height 13
